Goal: Find contact information: Find contact information

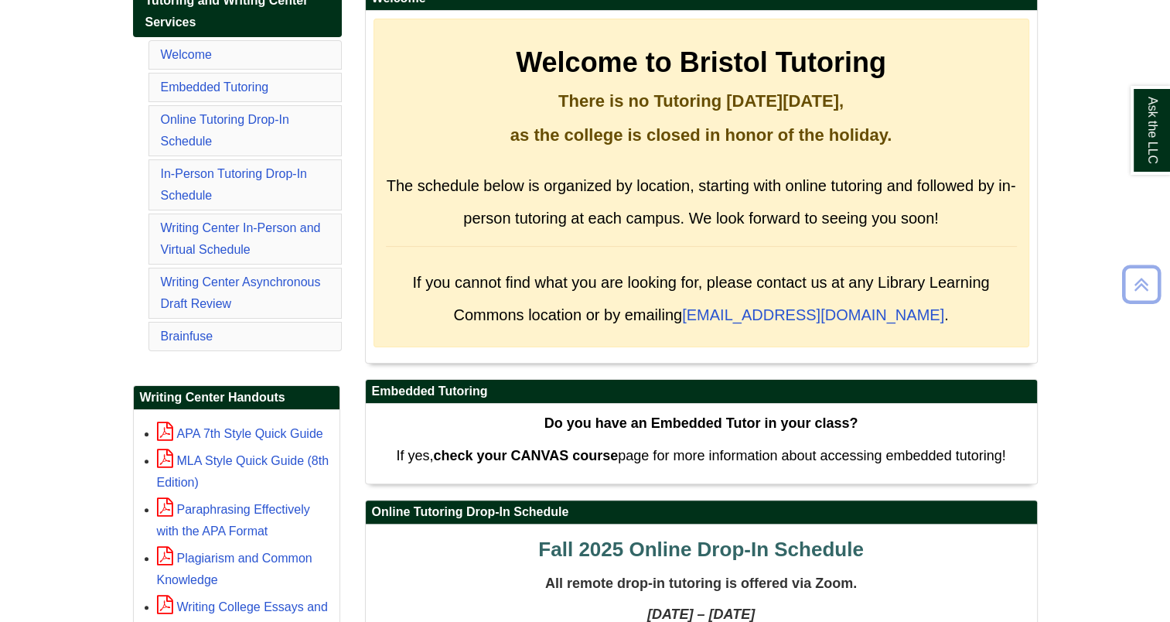
scroll to position [303, 0]
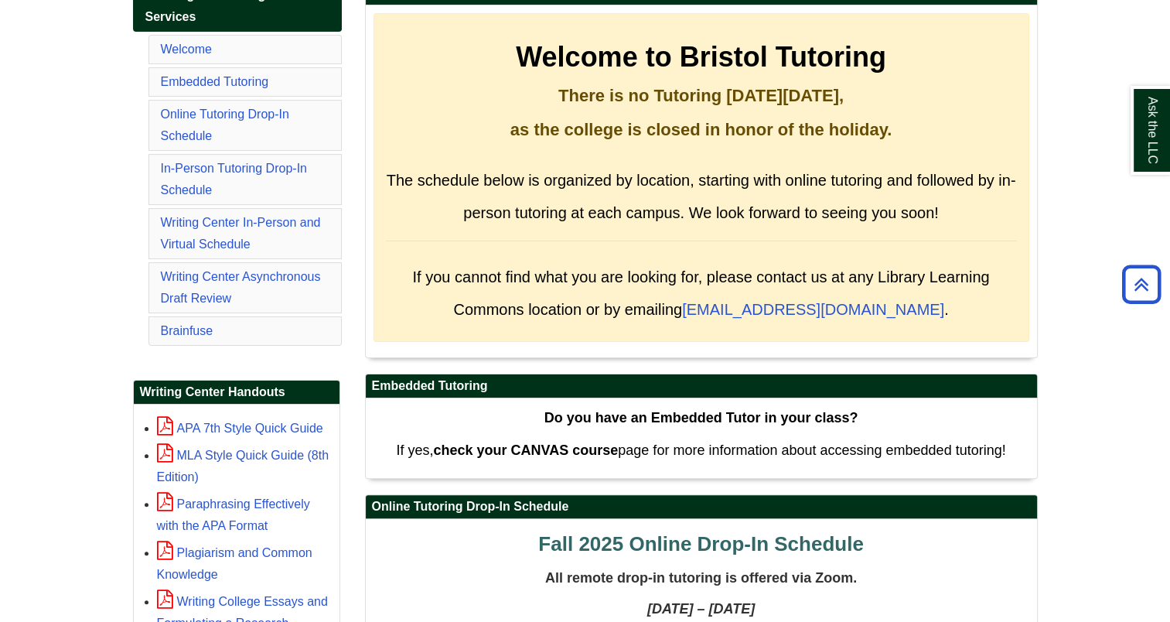
click at [302, 131] on li "Online Tutoring Drop-In Schedule" at bounding box center [244, 125] width 193 height 51
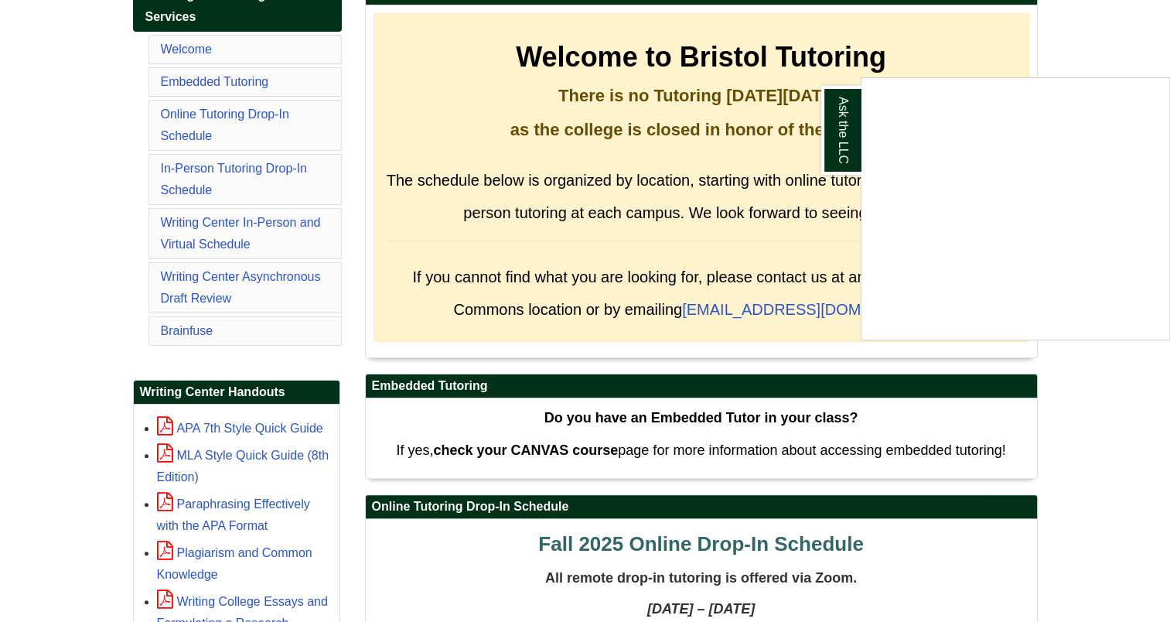
click at [260, 119] on div "Ask the LLC" at bounding box center [585, 311] width 1170 height 622
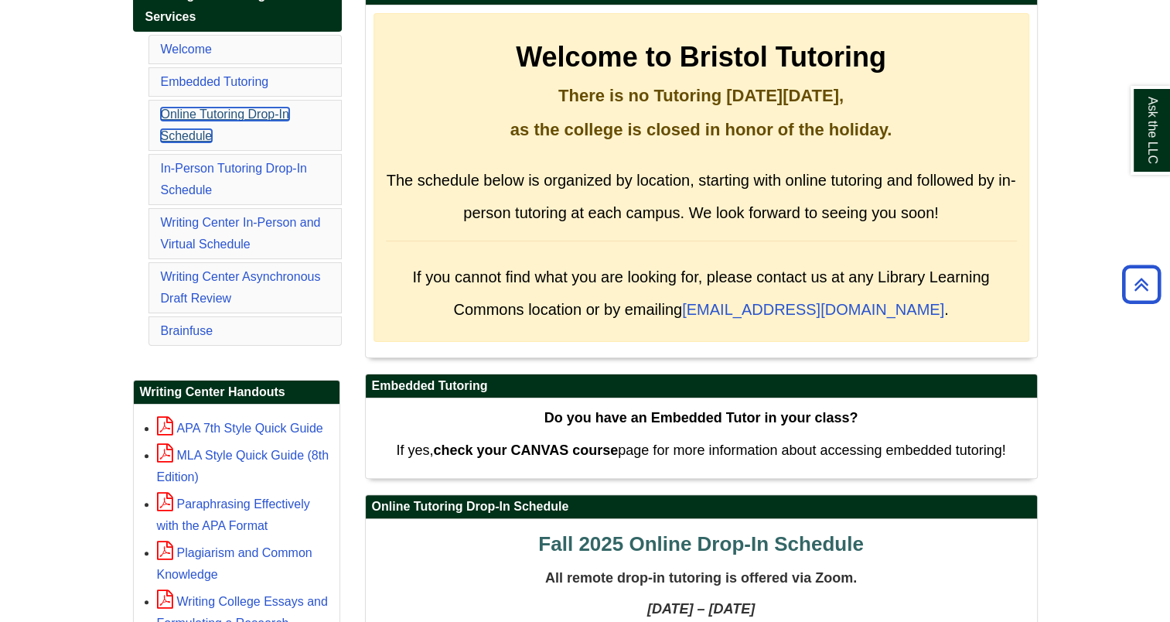
click at [210, 108] on link "Online Tutoring Drop-In Schedule" at bounding box center [225, 125] width 128 height 35
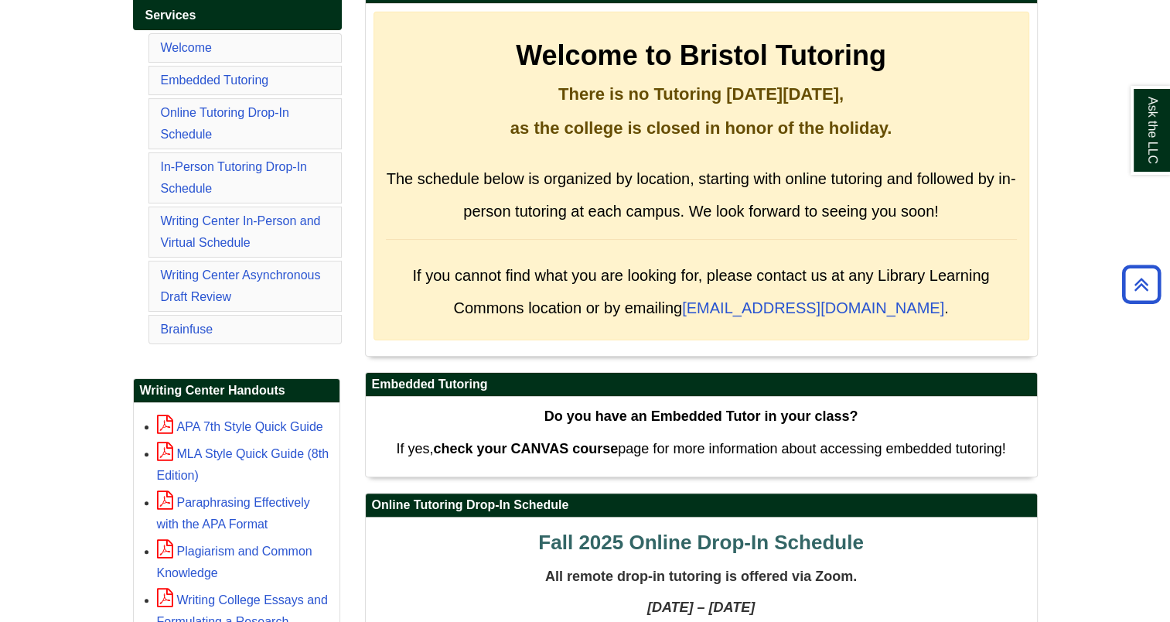
scroll to position [291, 0]
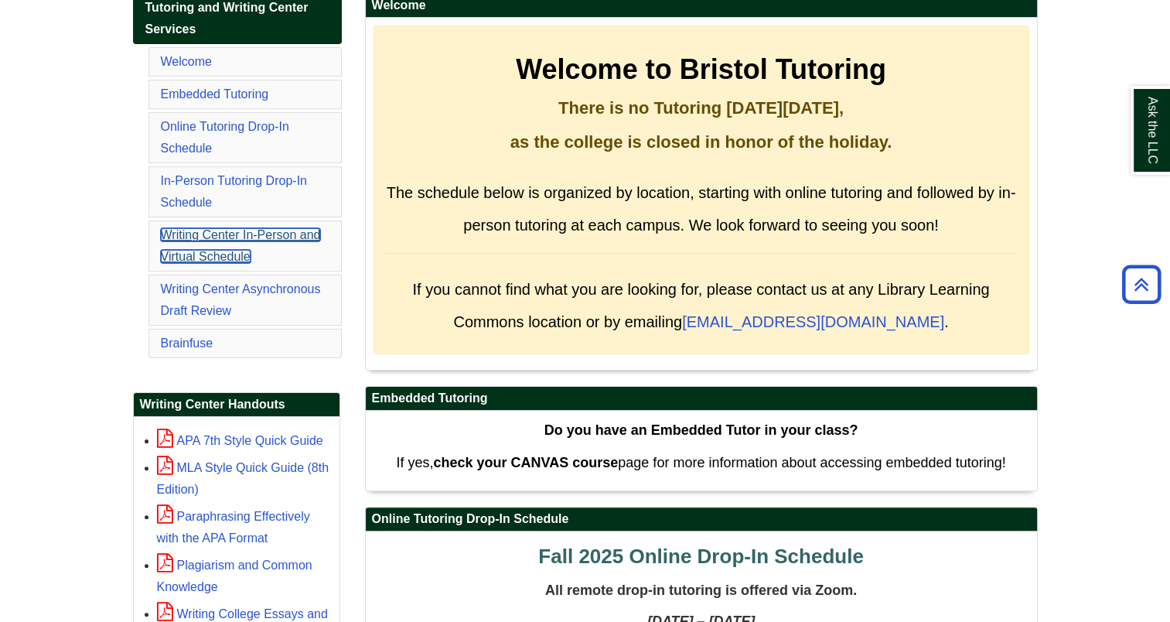
click at [186, 233] on link "Writing Center In-Person and Virtual Schedule" at bounding box center [241, 245] width 160 height 35
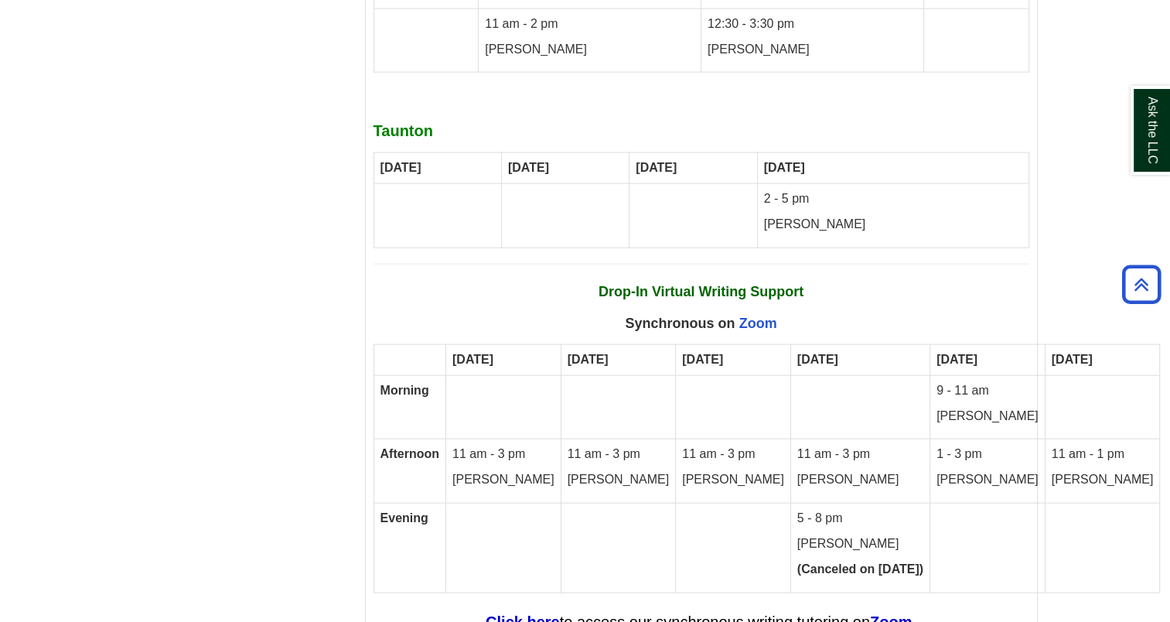
scroll to position [9305, 0]
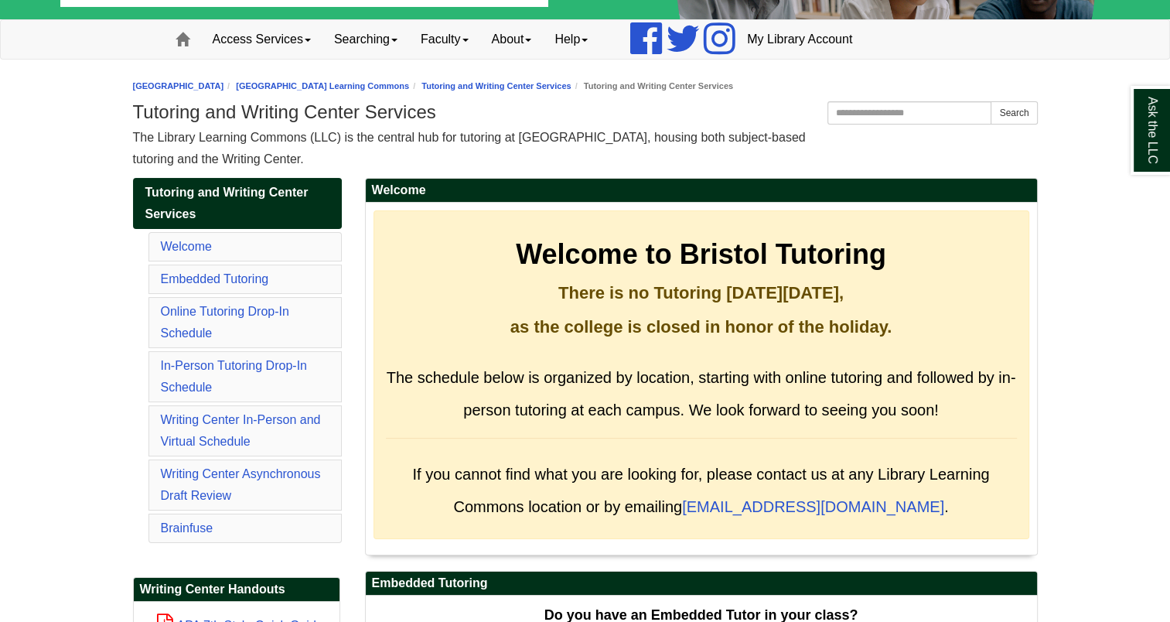
scroll to position [115, 0]
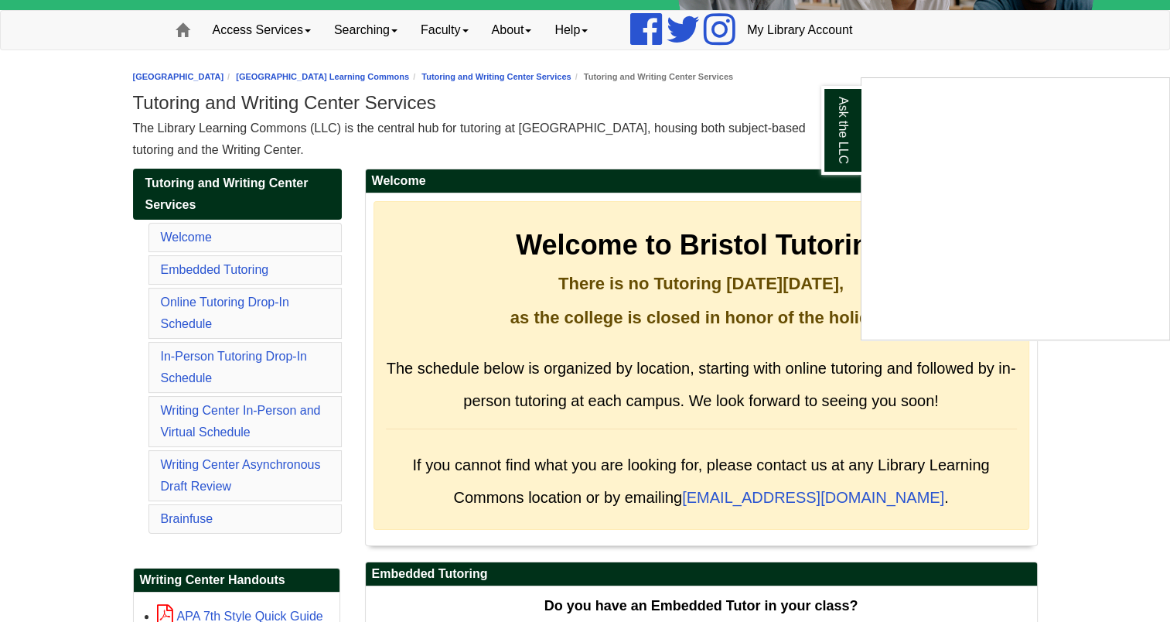
click at [201, 473] on div "Ask the LLC" at bounding box center [585, 311] width 1170 height 622
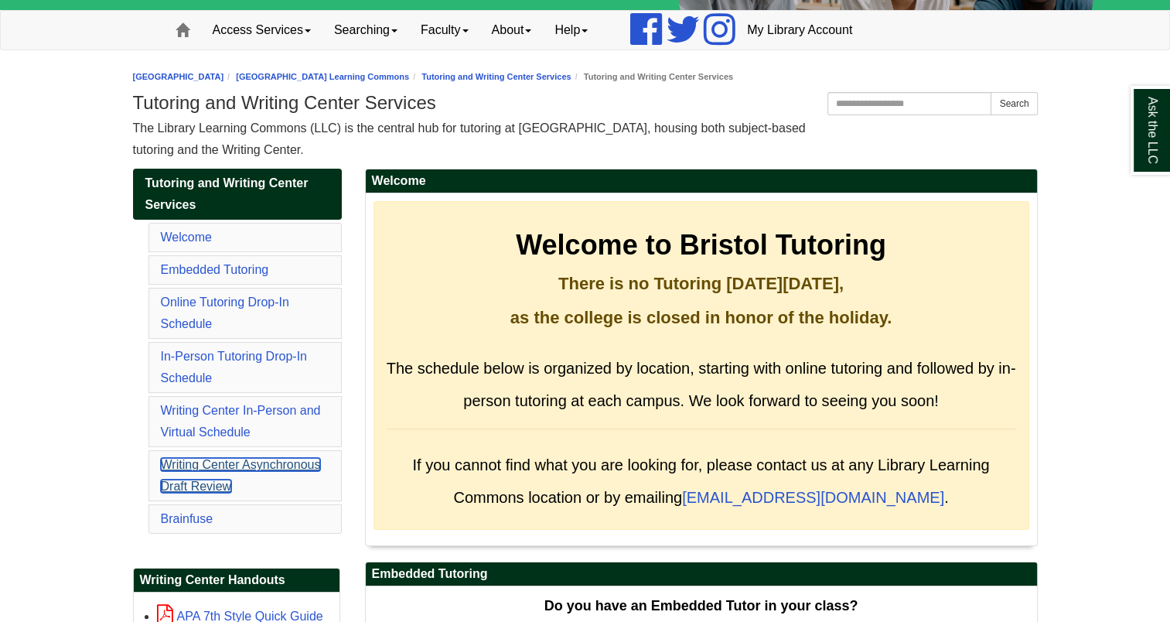
click at [211, 459] on link "Writing Center Asynchronous Draft Review" at bounding box center [241, 475] width 160 height 35
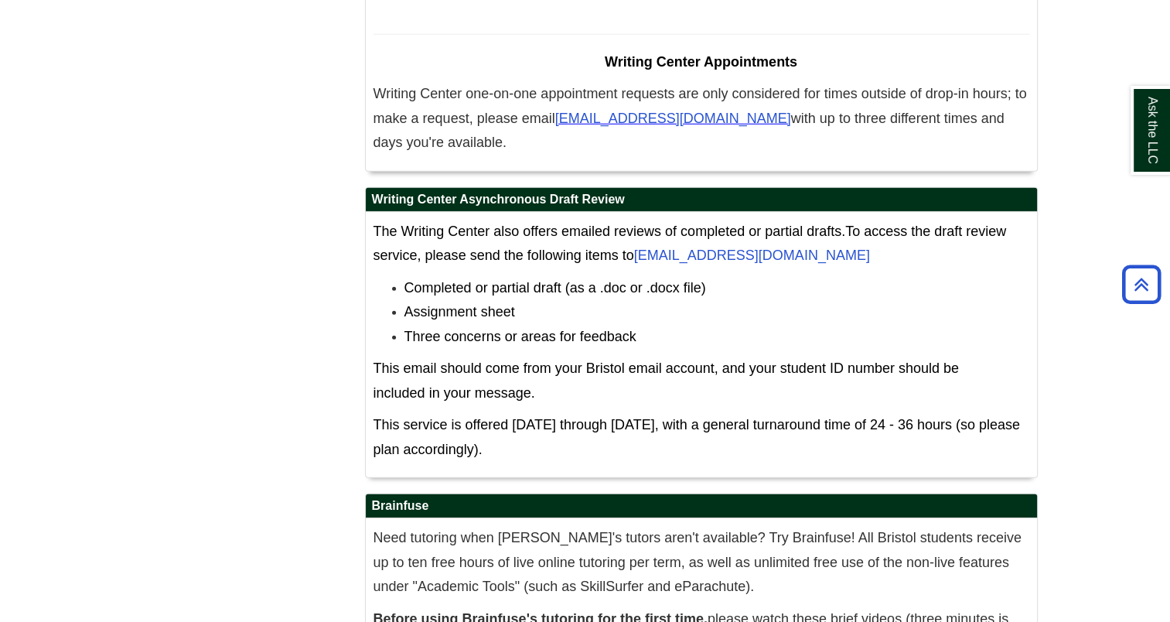
drag, startPoint x: 1173, startPoint y: 585, endPoint x: 1169, endPoint y: 570, distance: 15.2
click at [708, 247] on link "[EMAIL_ADDRESS][DOMAIN_NAME]" at bounding box center [752, 254] width 236 height 15
click at [741, 247] on link "[EMAIL_ADDRESS][DOMAIN_NAME]" at bounding box center [752, 254] width 236 height 15
click at [709, 247] on link "[EMAIL_ADDRESS][DOMAIN_NAME]" at bounding box center [752, 254] width 236 height 15
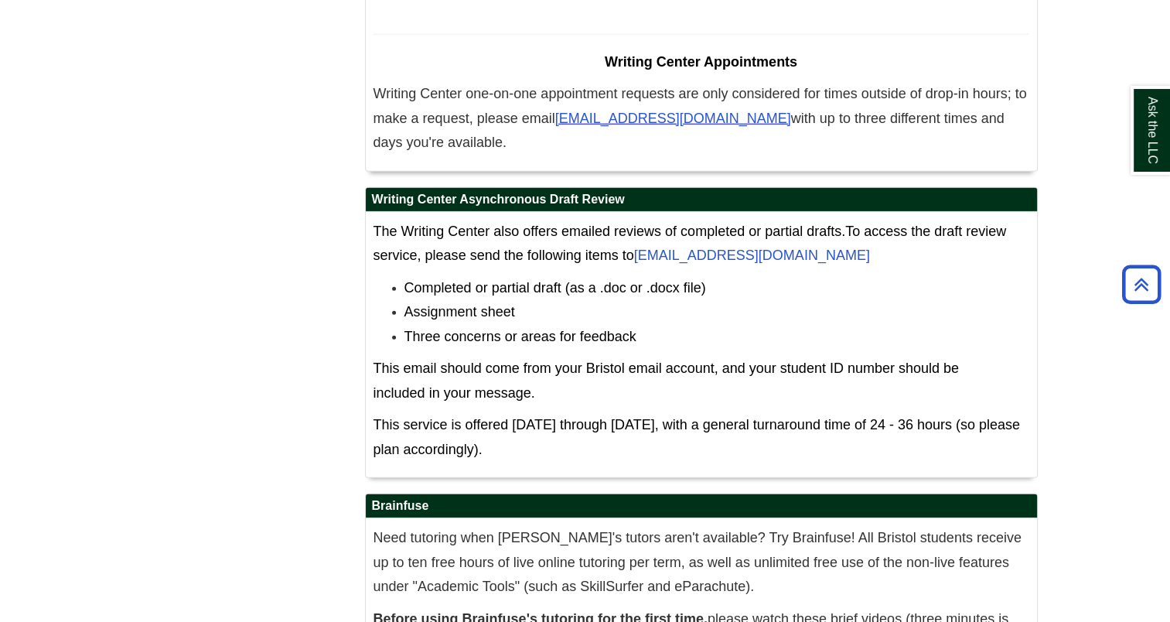
click at [753, 247] on link "[EMAIL_ADDRESS][DOMAIN_NAME]" at bounding box center [752, 254] width 236 height 15
click at [713, 247] on link "[EMAIL_ADDRESS][DOMAIN_NAME]" at bounding box center [752, 254] width 236 height 15
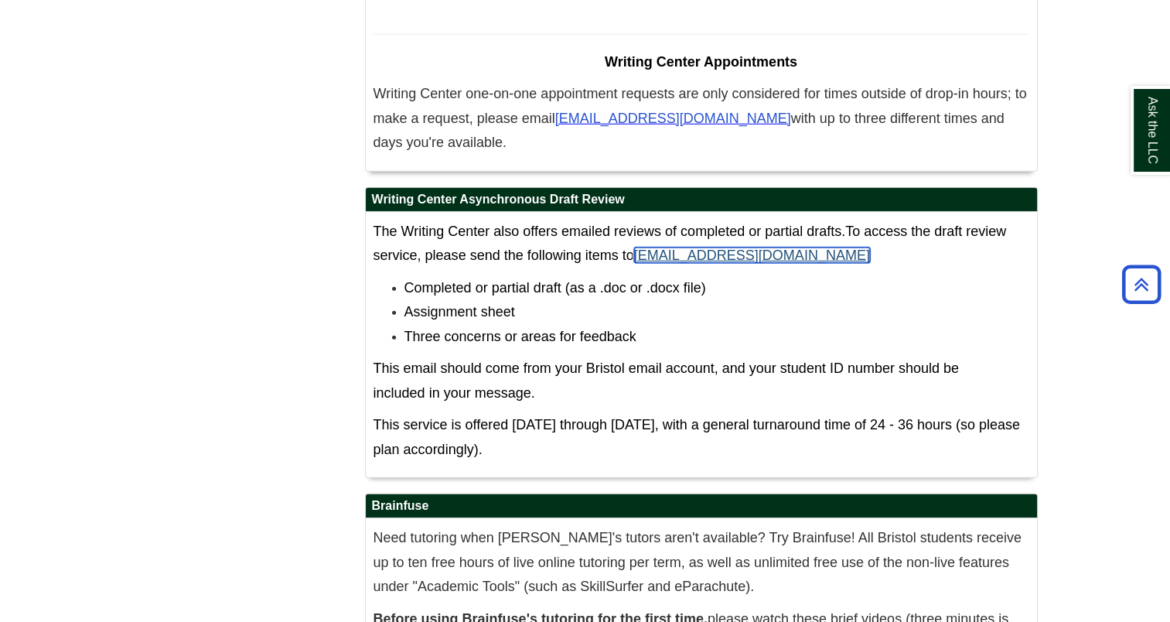
click at [637, 247] on link "[EMAIL_ADDRESS][DOMAIN_NAME]" at bounding box center [752, 254] width 236 height 15
